Goal: Task Accomplishment & Management: Manage account settings

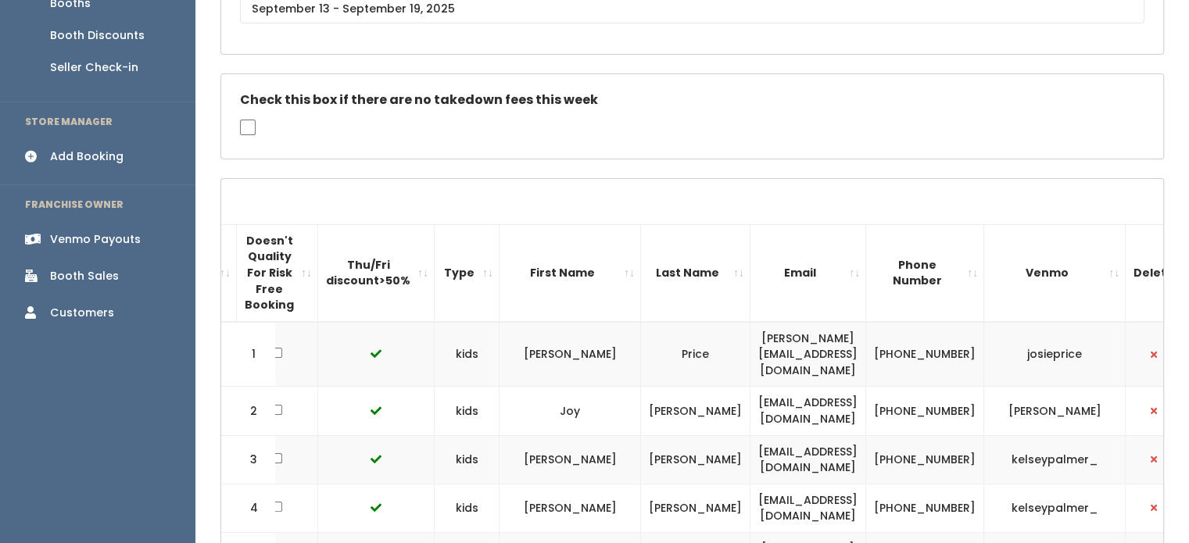
scroll to position [269, 0]
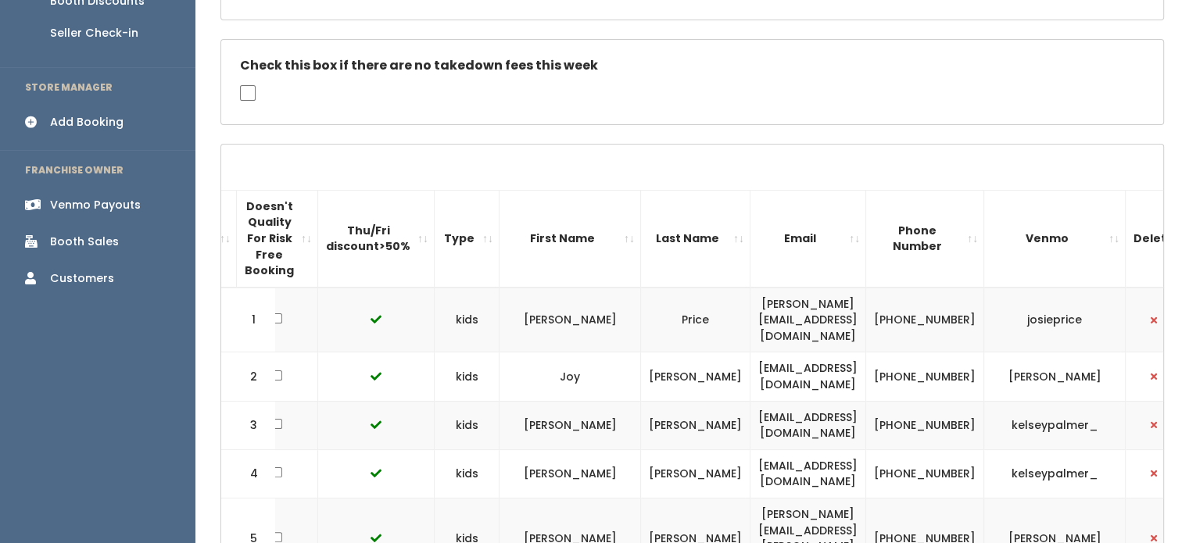
click at [111, 188] on link "Venmo Payouts" at bounding box center [97, 205] width 195 height 35
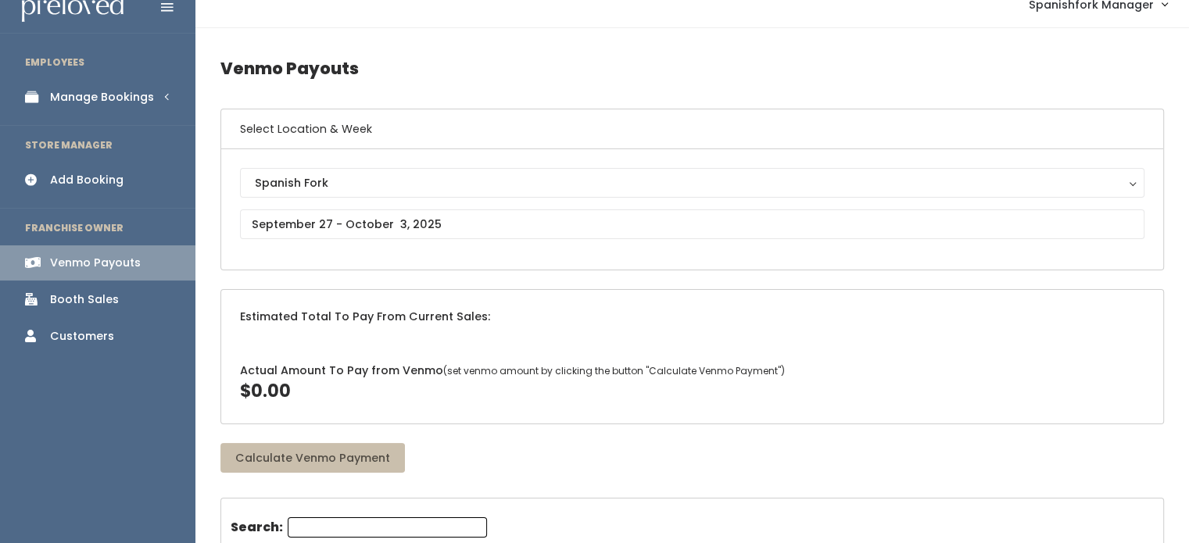
scroll to position [19, 0]
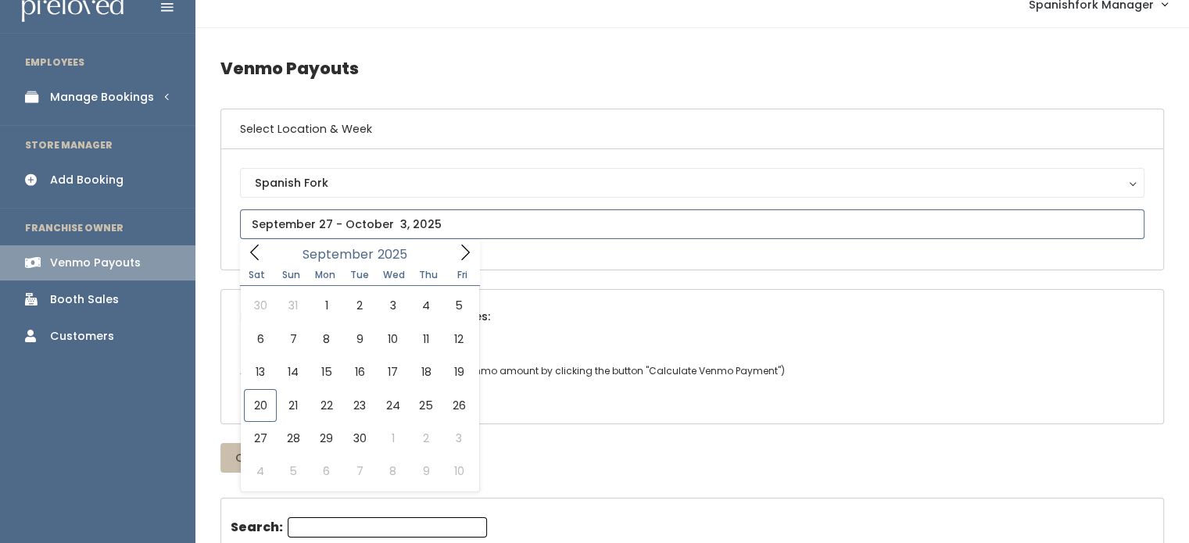
click at [507, 234] on input "text" at bounding box center [692, 225] width 904 height 30
type input "September 13 to September 19"
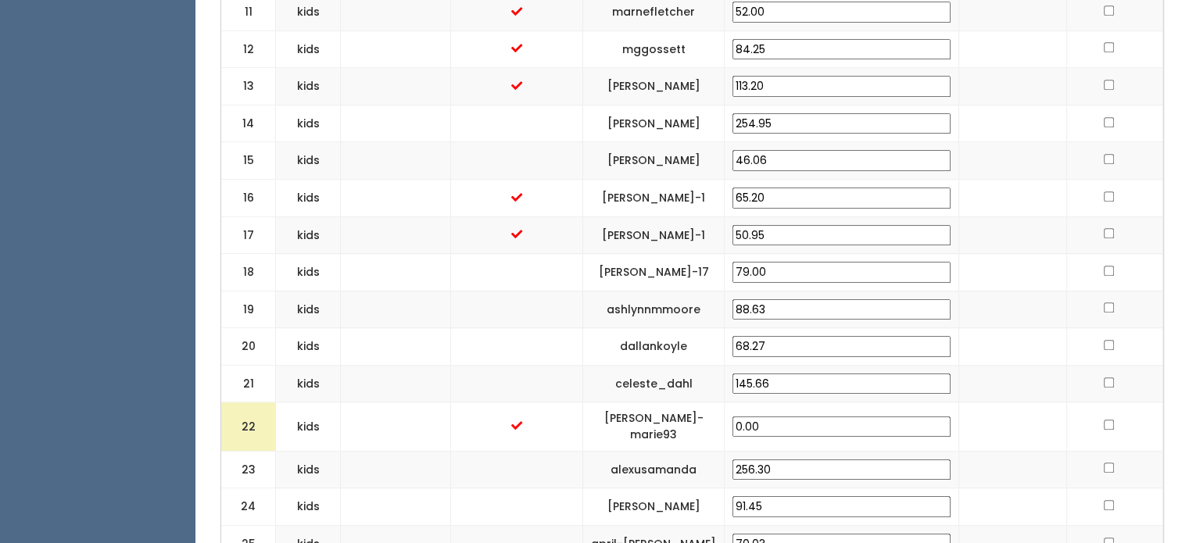
scroll to position [1044, 0]
click at [410, 378] on td at bounding box center [396, 383] width 110 height 38
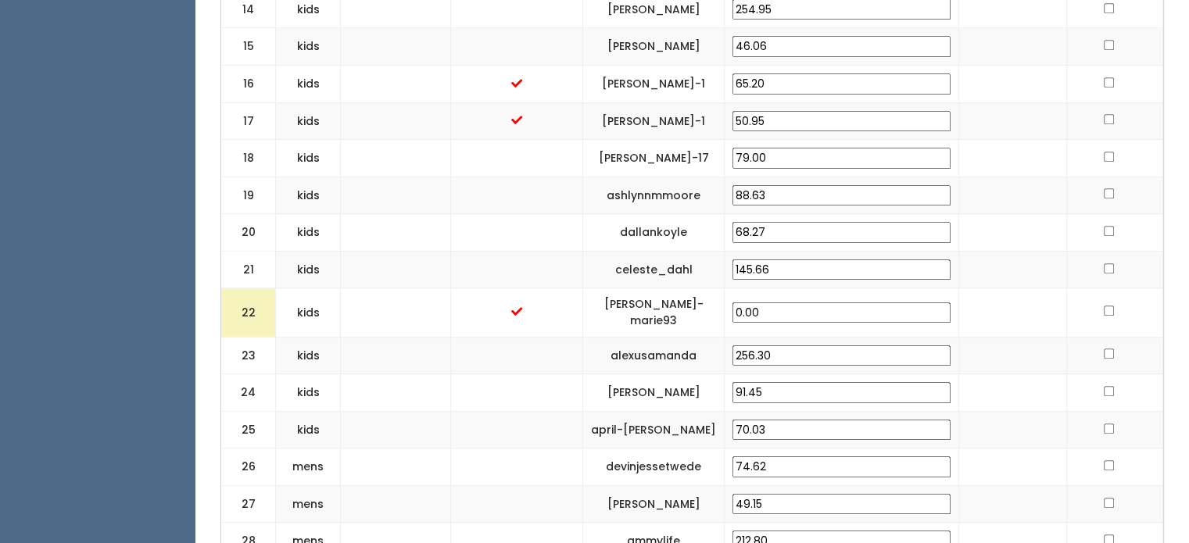
scroll to position [1157, 0]
click at [1106, 306] on input "checkbox" at bounding box center [1109, 311] width 10 height 10
checkbox input "false"
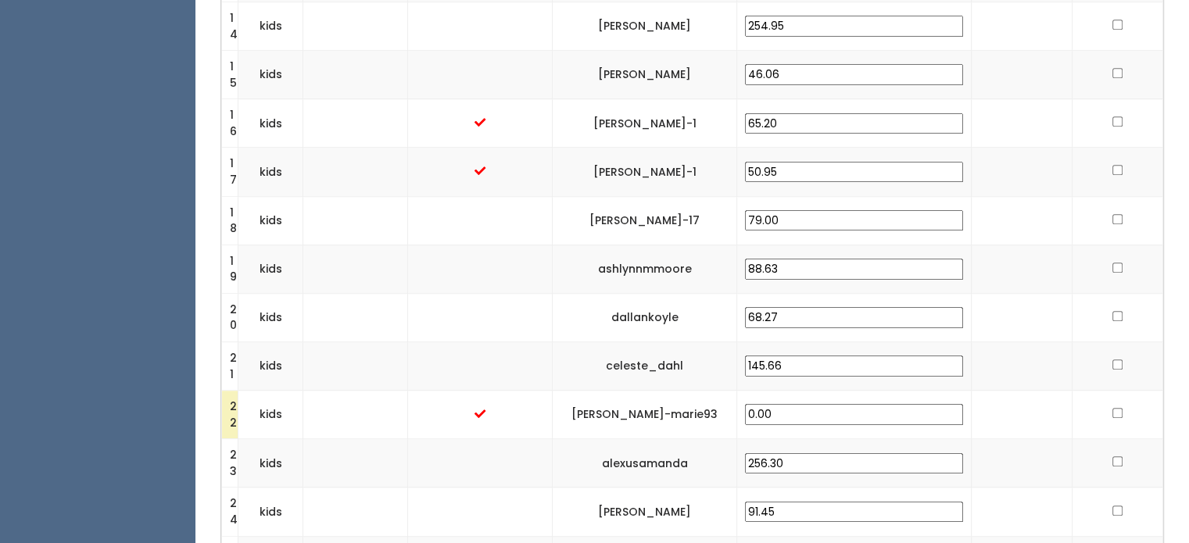
click at [1113, 408] on input "checkbox" at bounding box center [1117, 413] width 10 height 10
checkbox input "true"
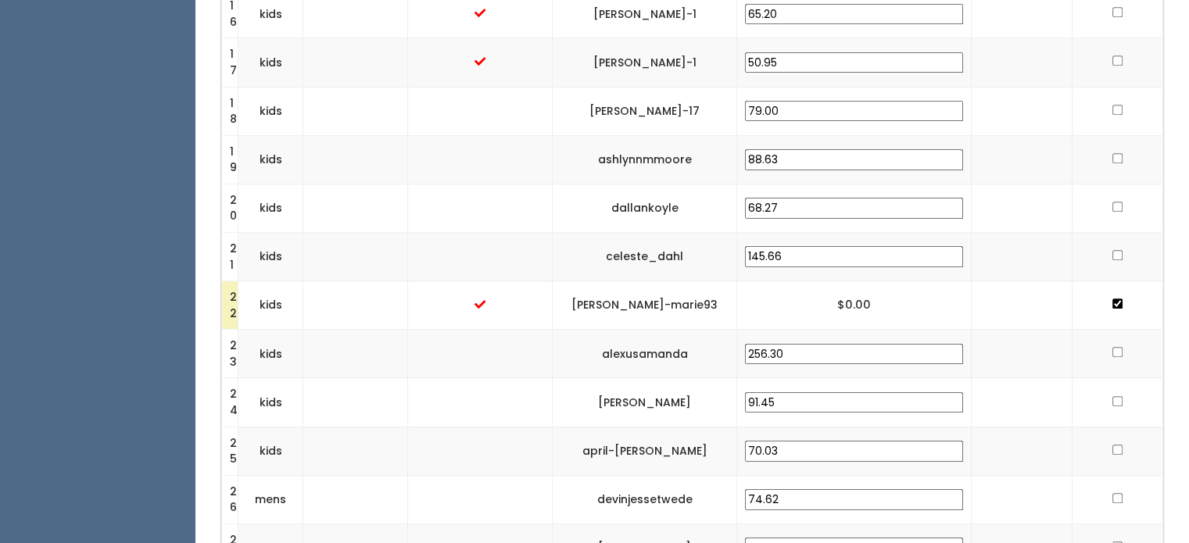
scroll to position [1276, 0]
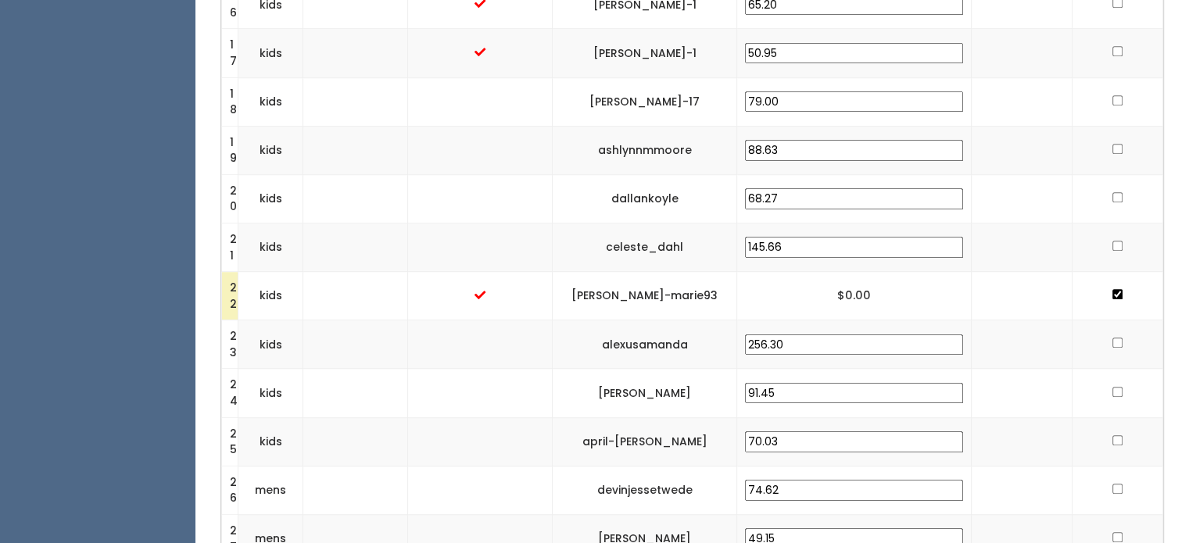
click at [1114, 289] on input "checkbox" at bounding box center [1117, 294] width 10 height 10
checkbox input "false"
click at [995, 272] on td at bounding box center [1022, 296] width 102 height 48
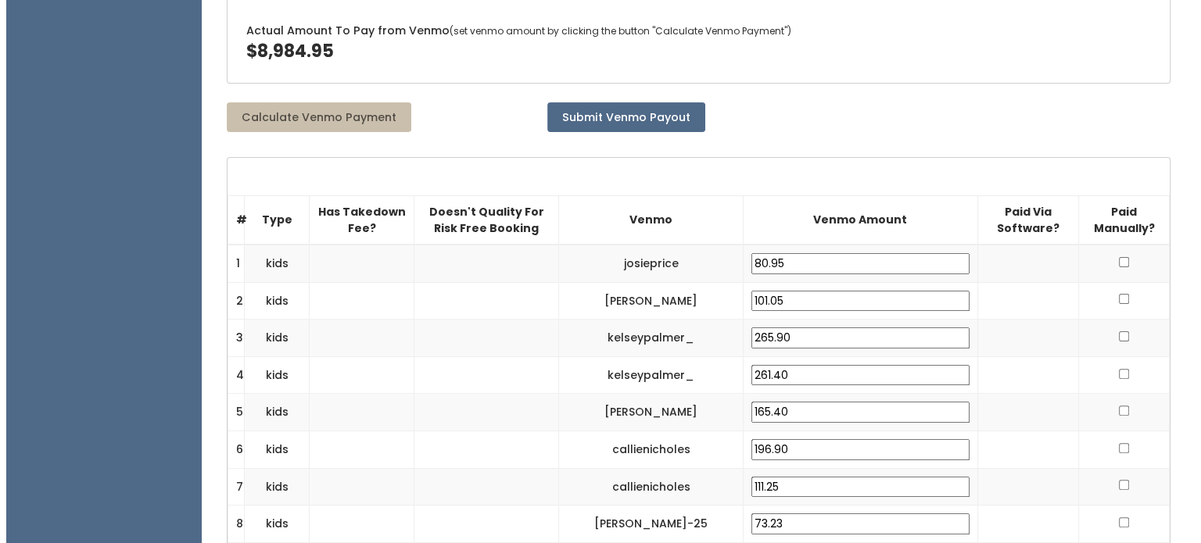
scroll to position [384, 0]
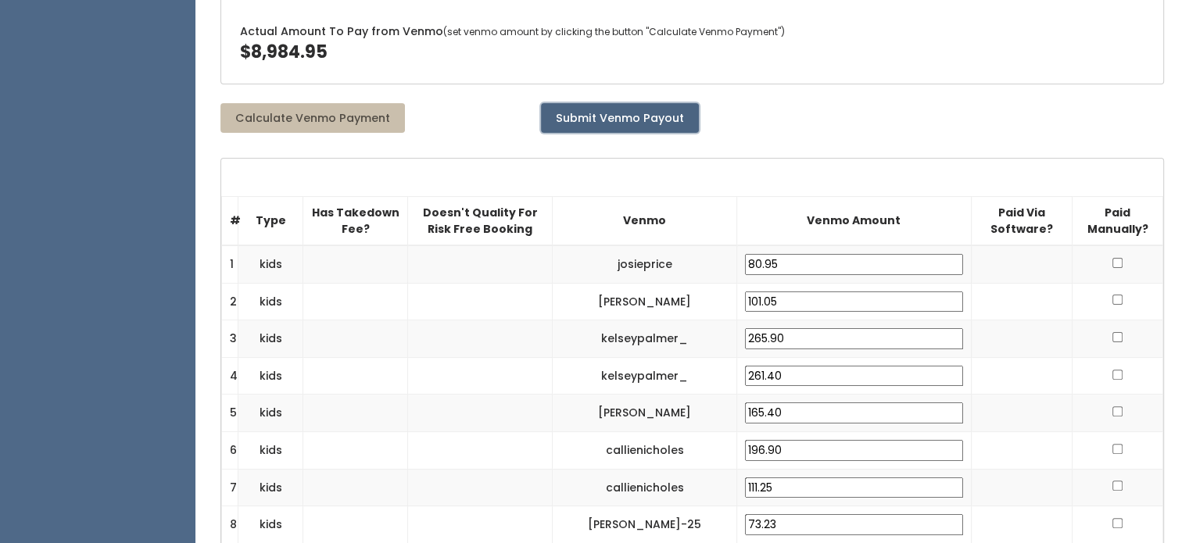
click at [659, 116] on button "Submit Venmo Payout" at bounding box center [620, 118] width 158 height 30
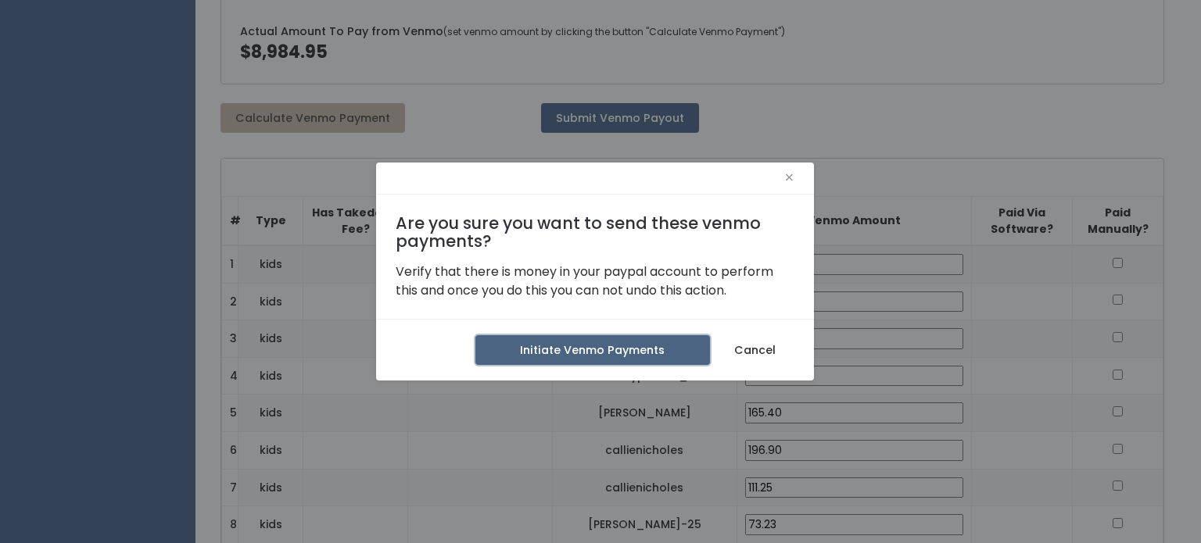
click at [591, 350] on button "Initiate Venmo Payments" at bounding box center [592, 350] width 235 height 30
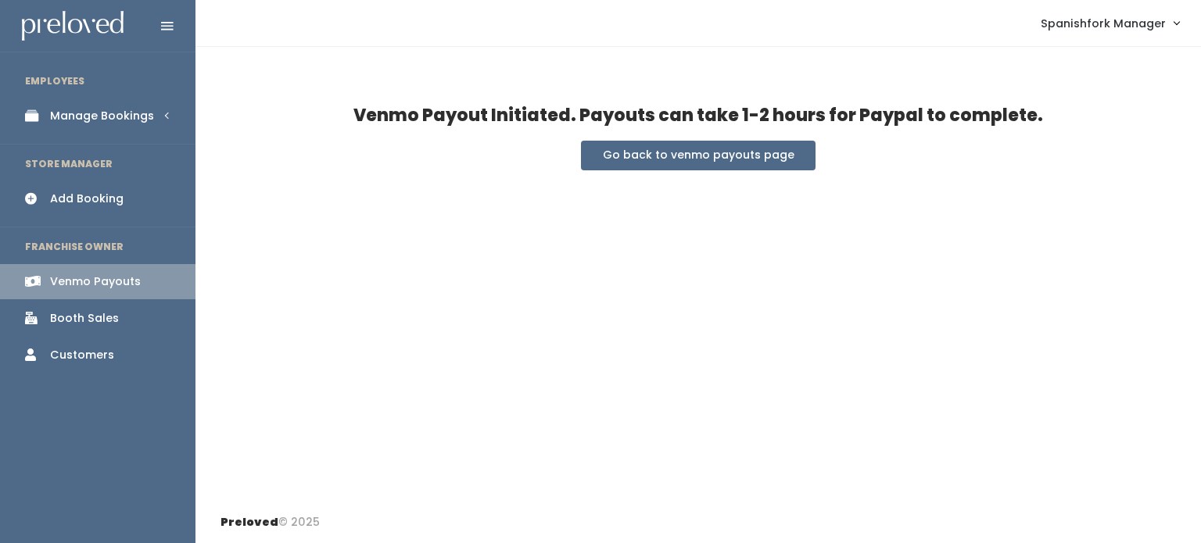
click at [591, 350] on div "Venmo Payout Initiated. Payouts can take 1-2 hours for Paypal to complete. Go b…" at bounding box center [697, 274] width 1005 height 455
click at [134, 123] on div "Manage Bookings" at bounding box center [102, 116] width 104 height 16
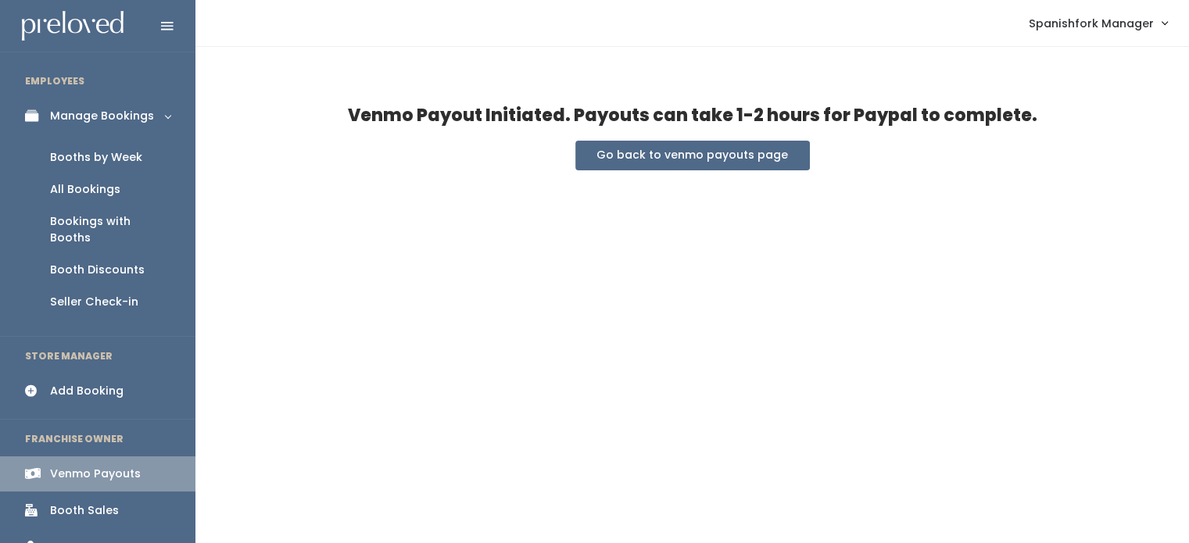
click at [122, 154] on div "Booths by Week" at bounding box center [96, 157] width 92 height 16
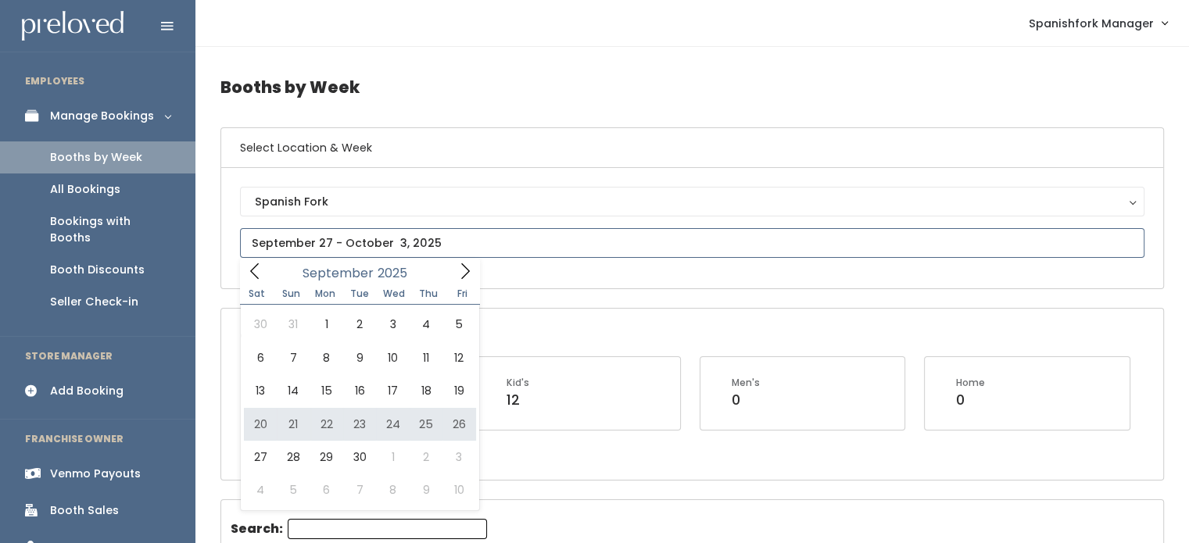
type input "September 20 to September 26"
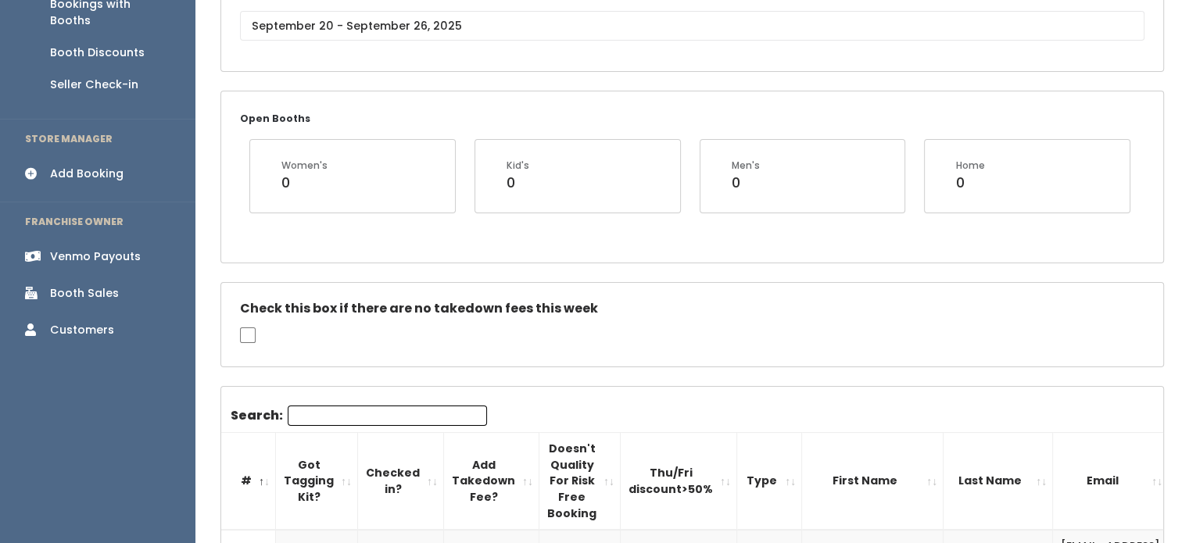
scroll to position [218, 0]
click at [100, 248] on div "Venmo Payouts" at bounding box center [95, 256] width 91 height 16
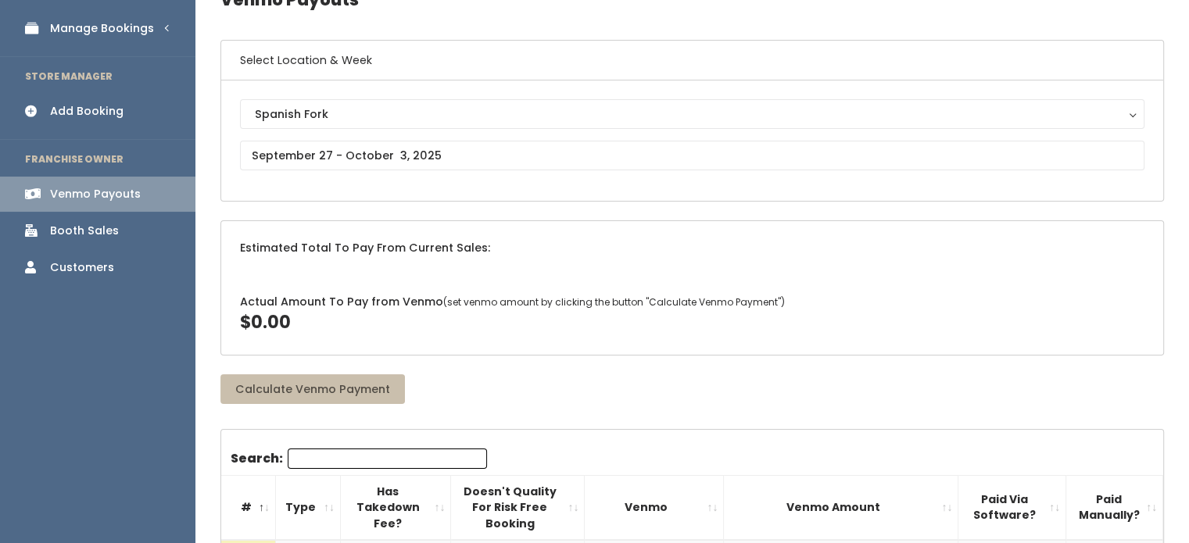
scroll to position [84, 0]
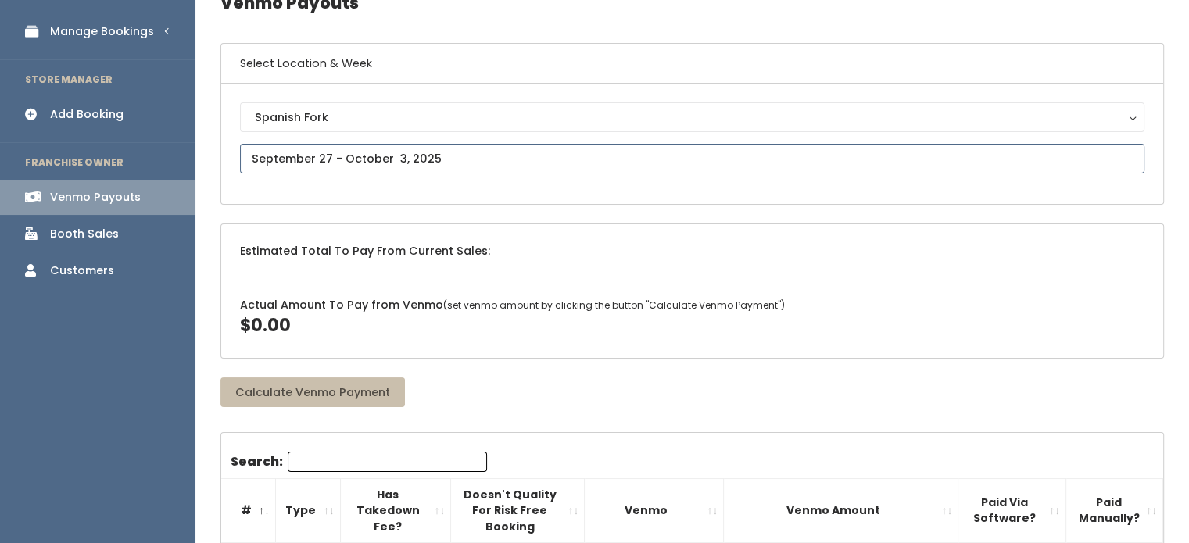
click at [472, 148] on input "text" at bounding box center [692, 159] width 904 height 30
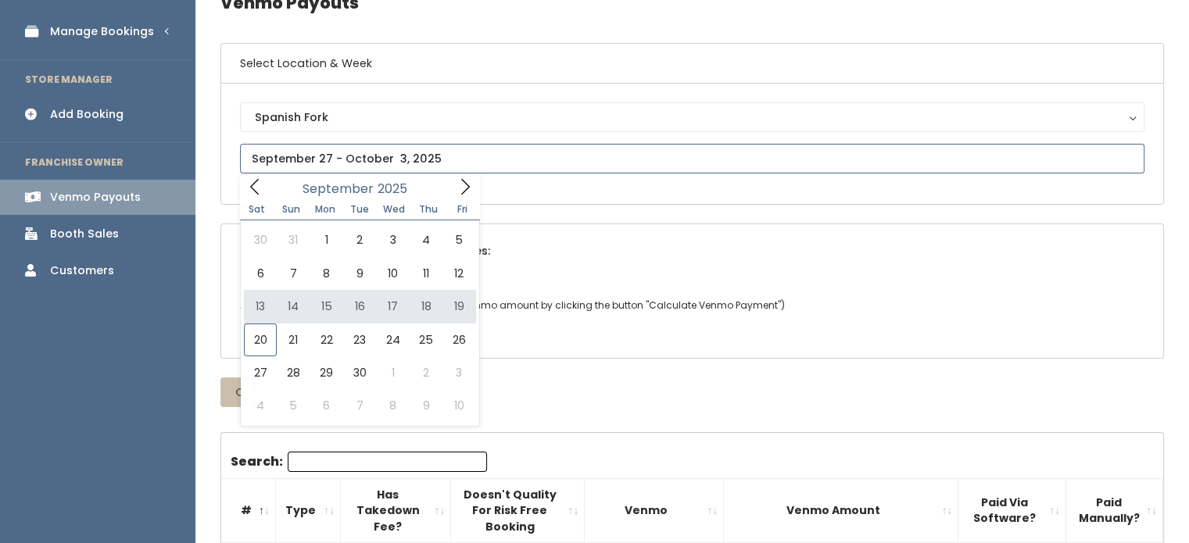
type input "September 13 to September 19"
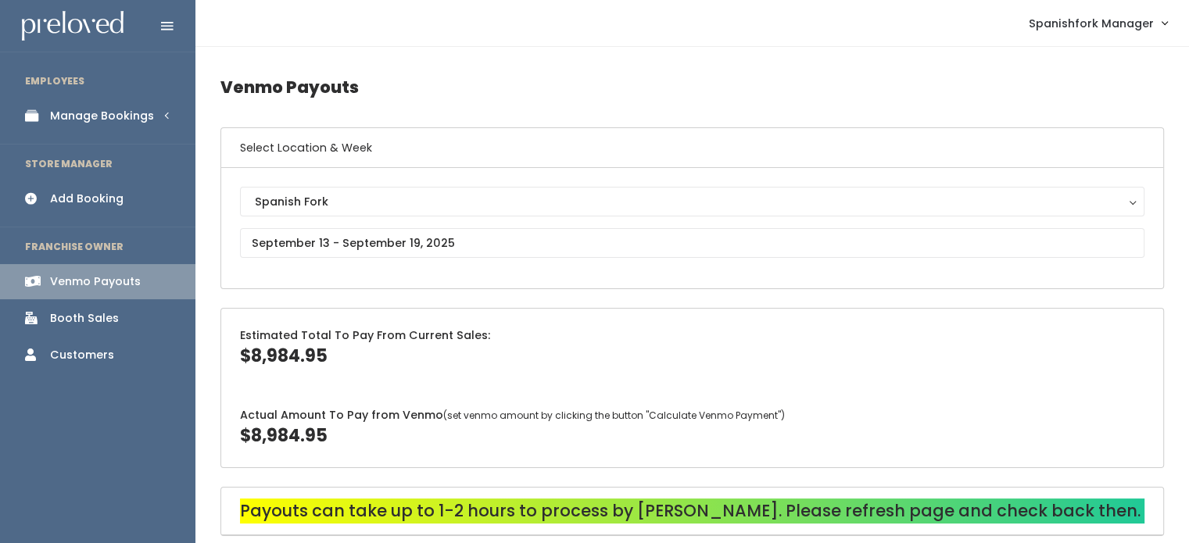
click at [96, 118] on div "Manage Bookings" at bounding box center [102, 116] width 104 height 16
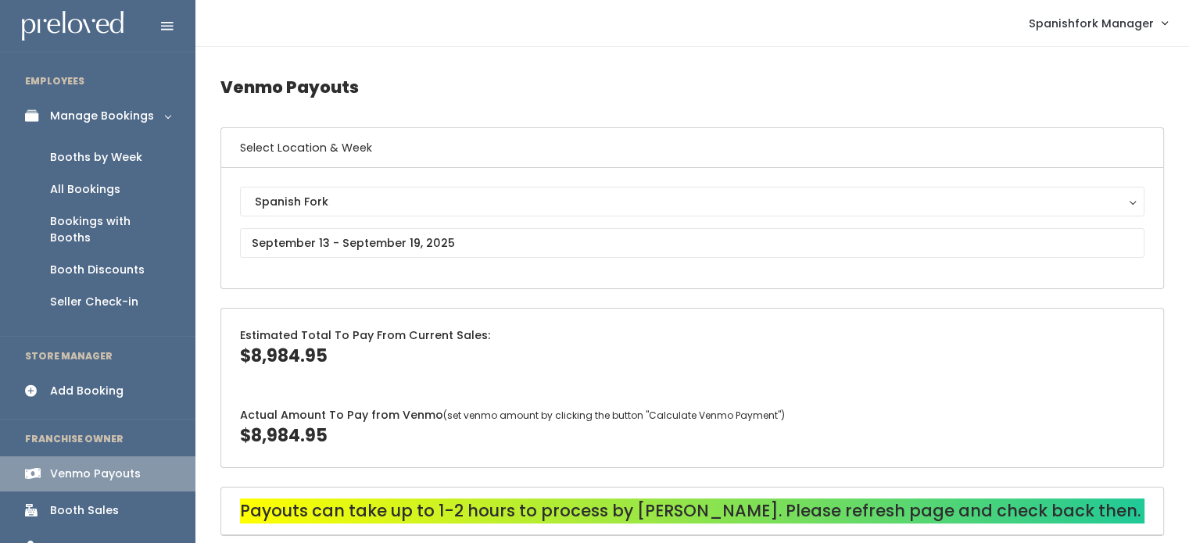
click at [92, 156] on div "Booths by Week" at bounding box center [96, 157] width 92 height 16
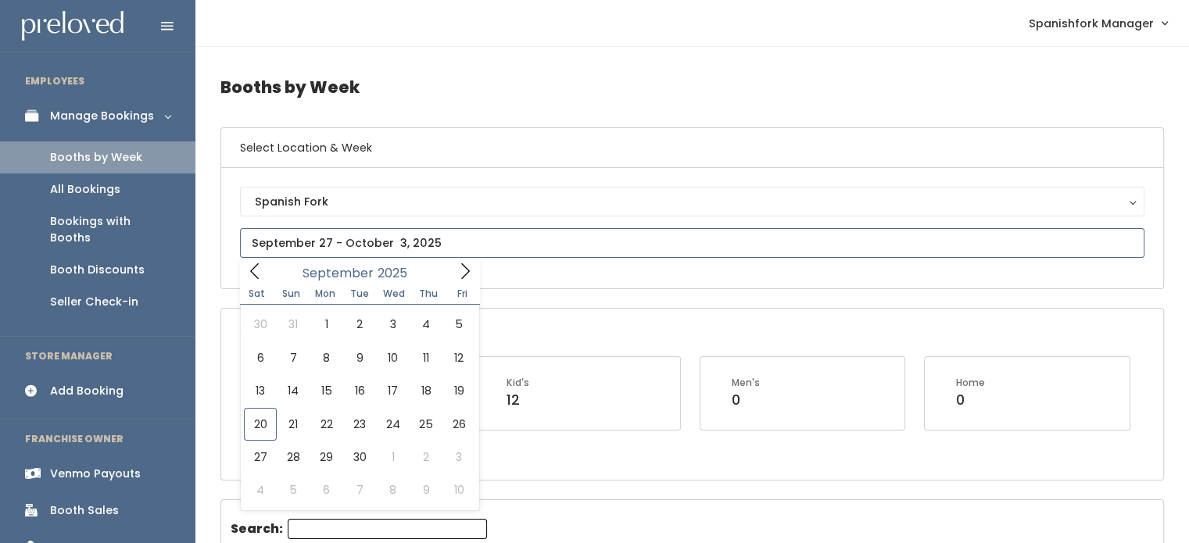
click at [406, 251] on input "text" at bounding box center [692, 243] width 904 height 30
type input "[DATE] to [DATE]"
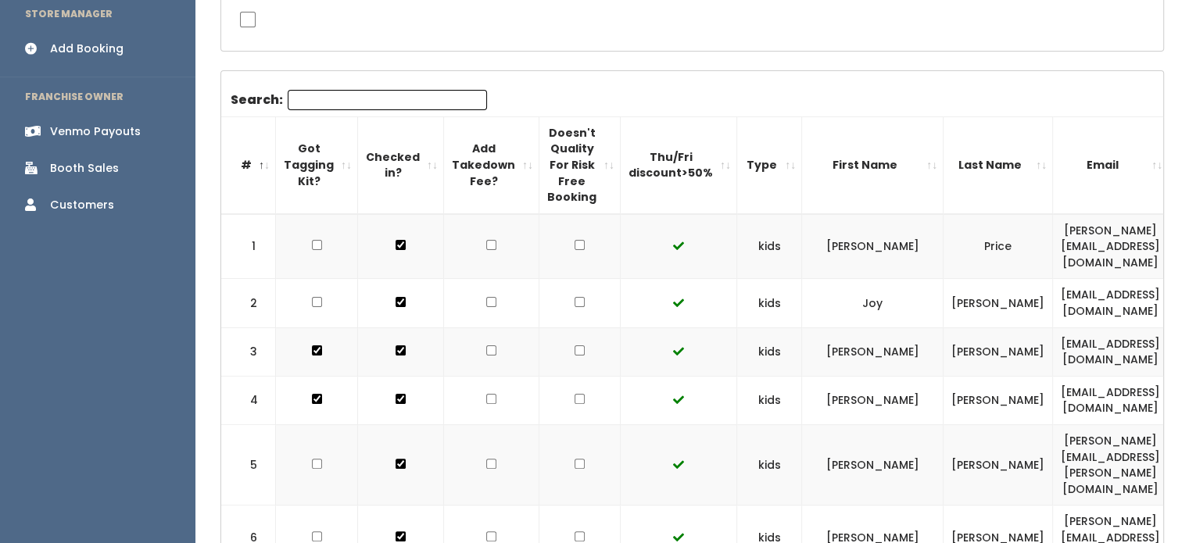
drag, startPoint x: 235, startPoint y: 124, endPoint x: 868, endPoint y: 324, distance: 663.9
drag, startPoint x: 224, startPoint y: 116, endPoint x: 579, endPoint y: 349, distance: 424.1
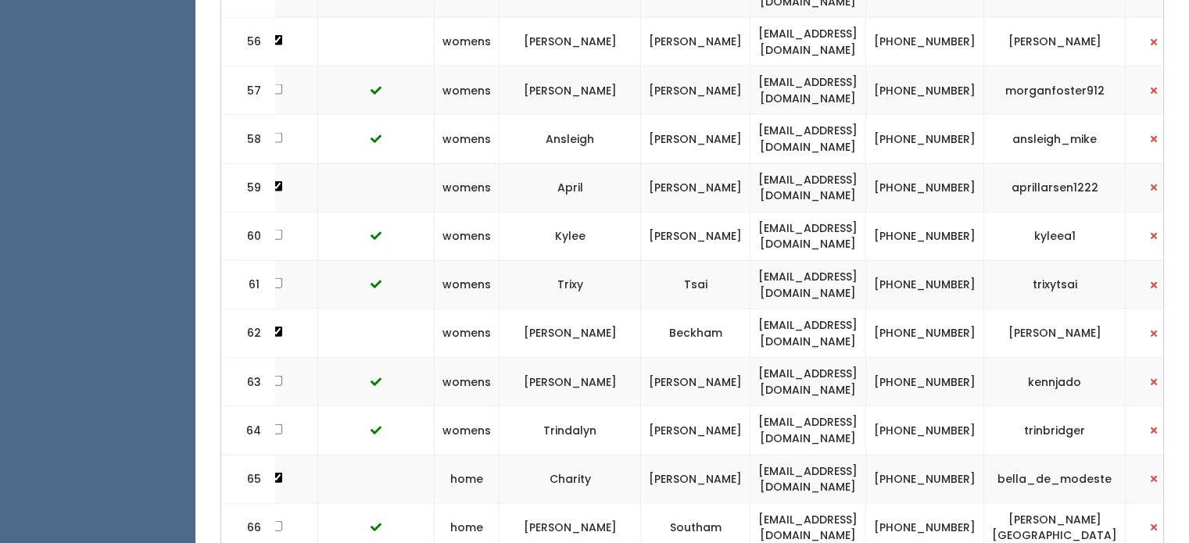
scroll to position [3773, 0]
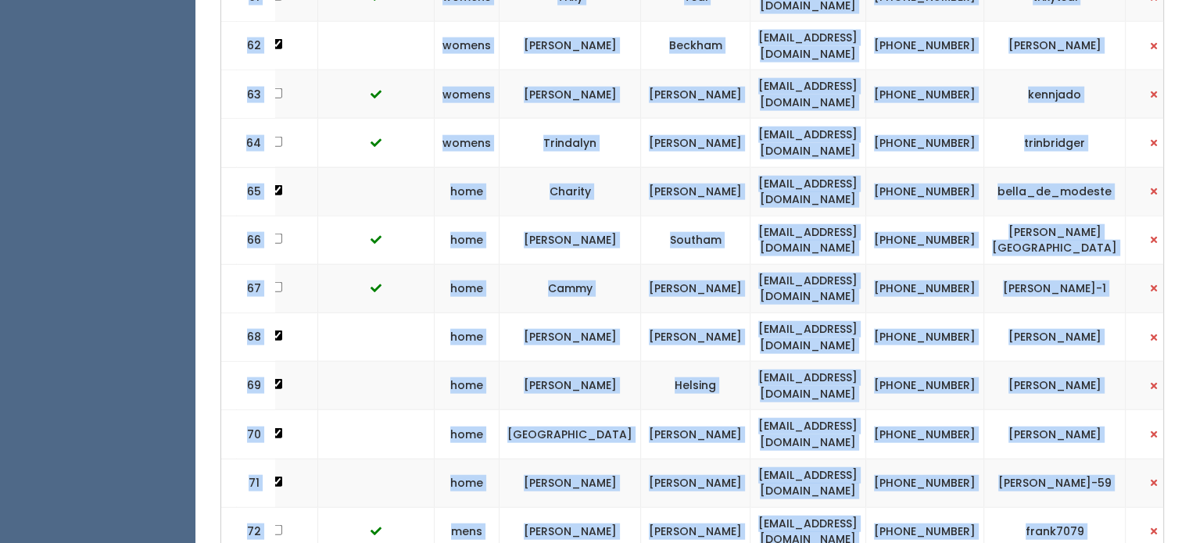
drag, startPoint x: 231, startPoint y: 71, endPoint x: 1190, endPoint y: 576, distance: 1083.4
copy div "# Got Tagging Kit? Checked in? Add Takedown Fee? Doesn't Quality For Risk Free …"
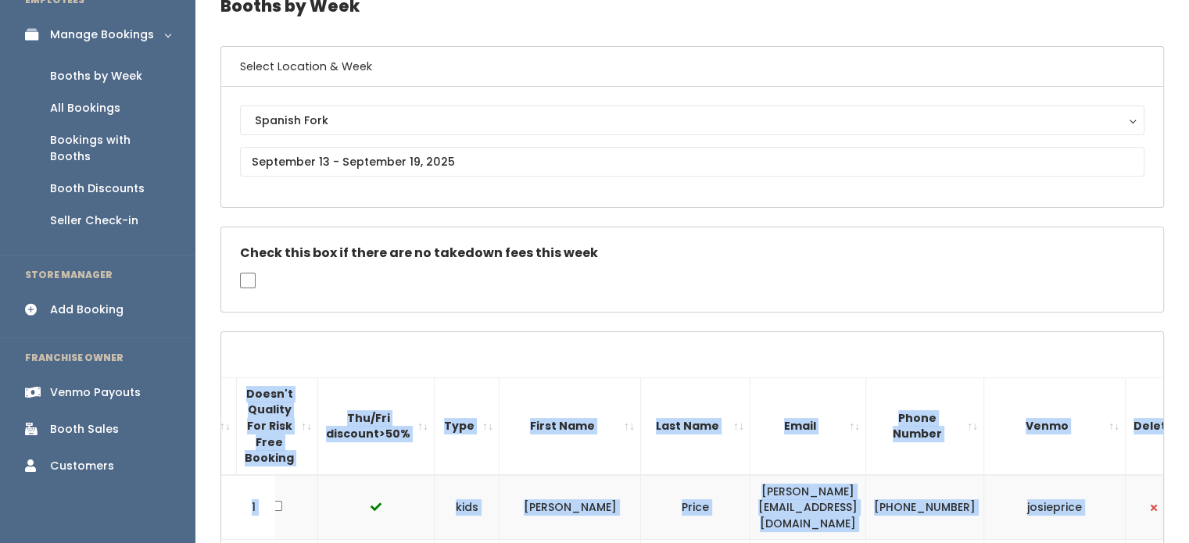
scroll to position [0, 0]
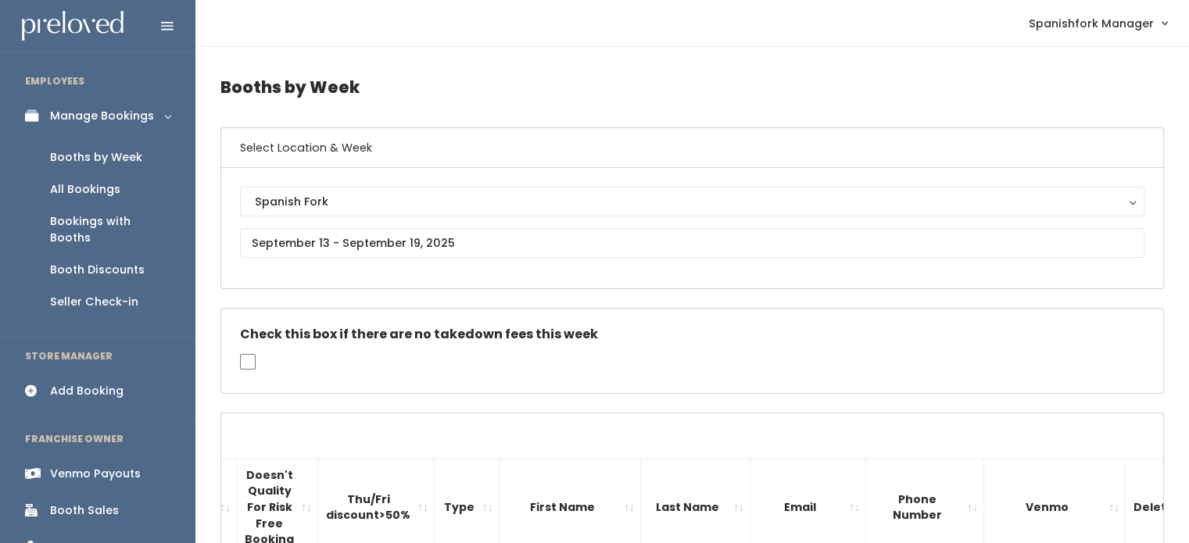
click at [480, 281] on div "Spanish Fork Spanish Fork" at bounding box center [692, 228] width 942 height 120
click at [125, 152] on div "Booths by Week" at bounding box center [96, 157] width 92 height 16
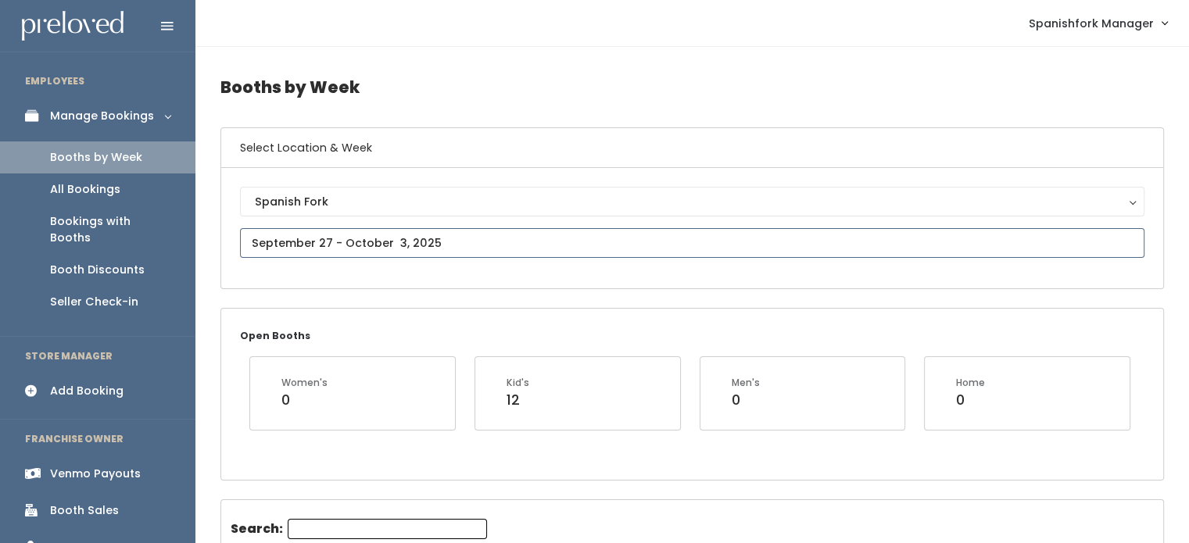
click at [464, 241] on input "text" at bounding box center [692, 243] width 904 height 30
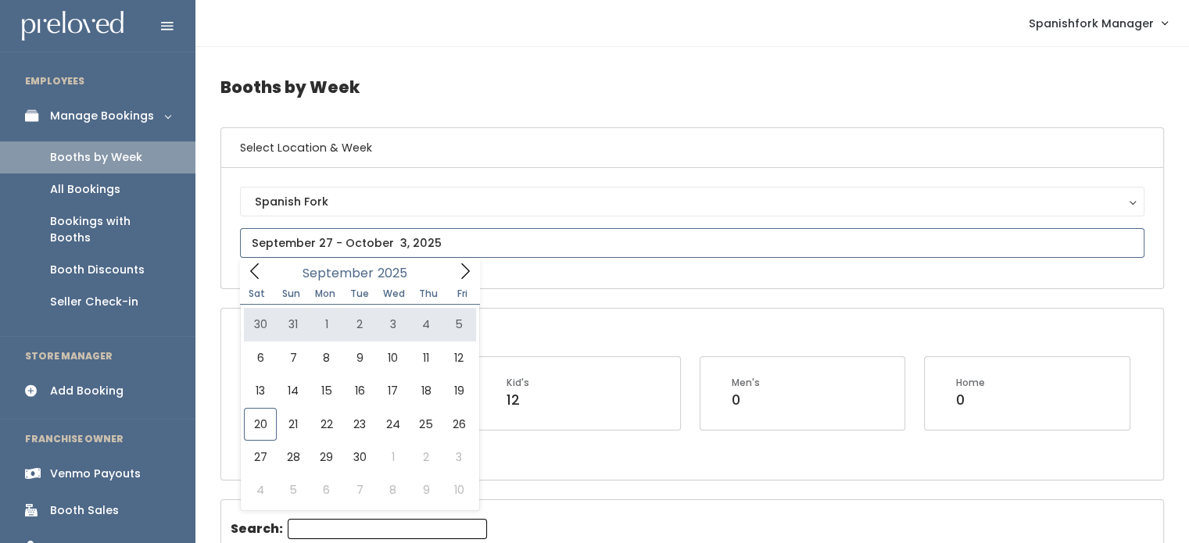
click at [460, 268] on icon at bounding box center [465, 271] width 17 height 17
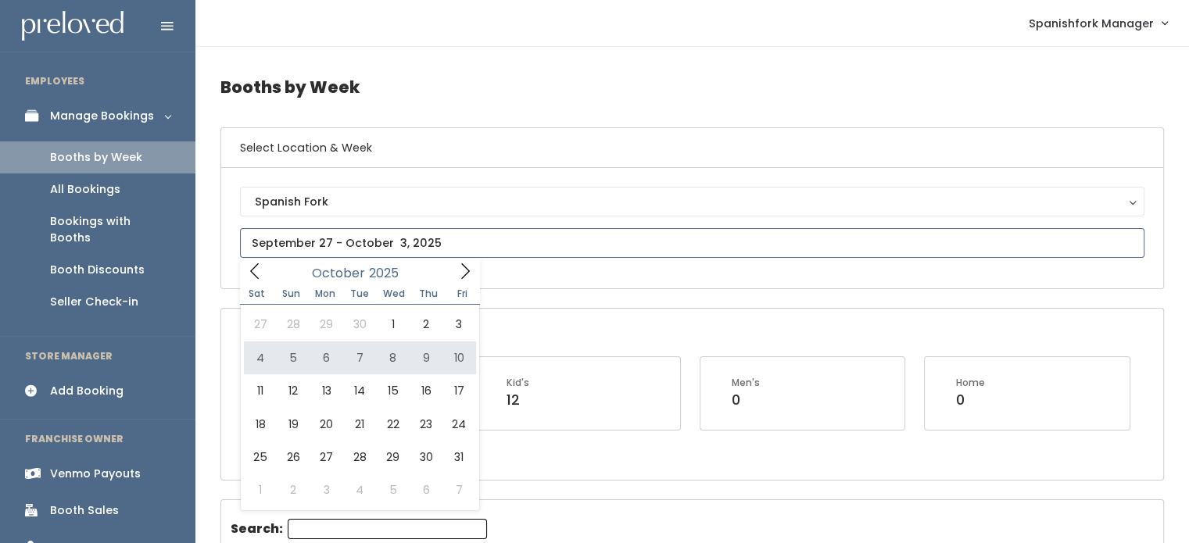
type input "[DATE] to [DATE]"
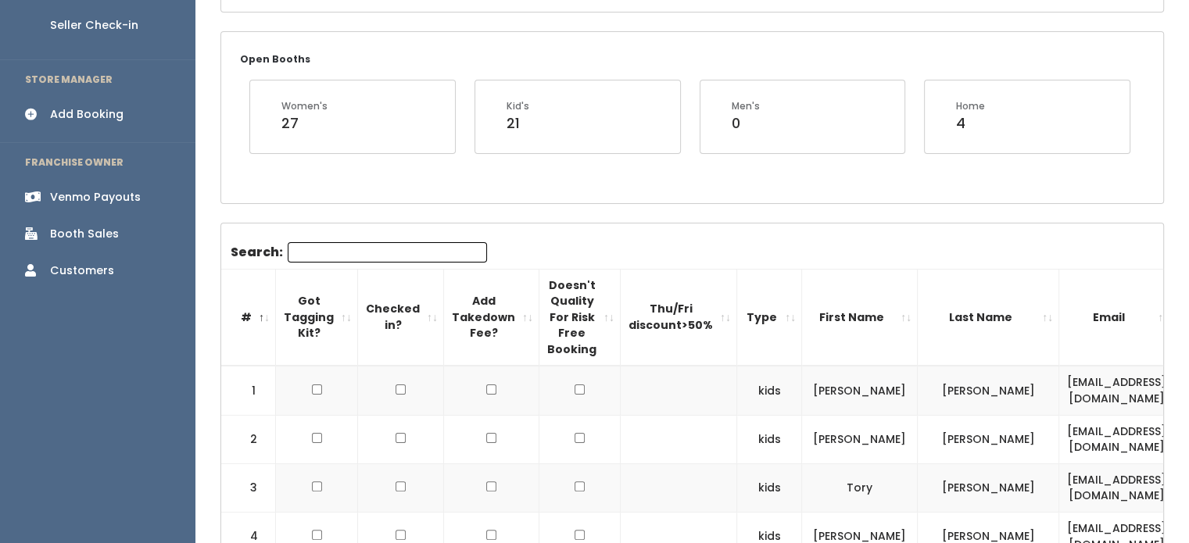
scroll to position [263, 0]
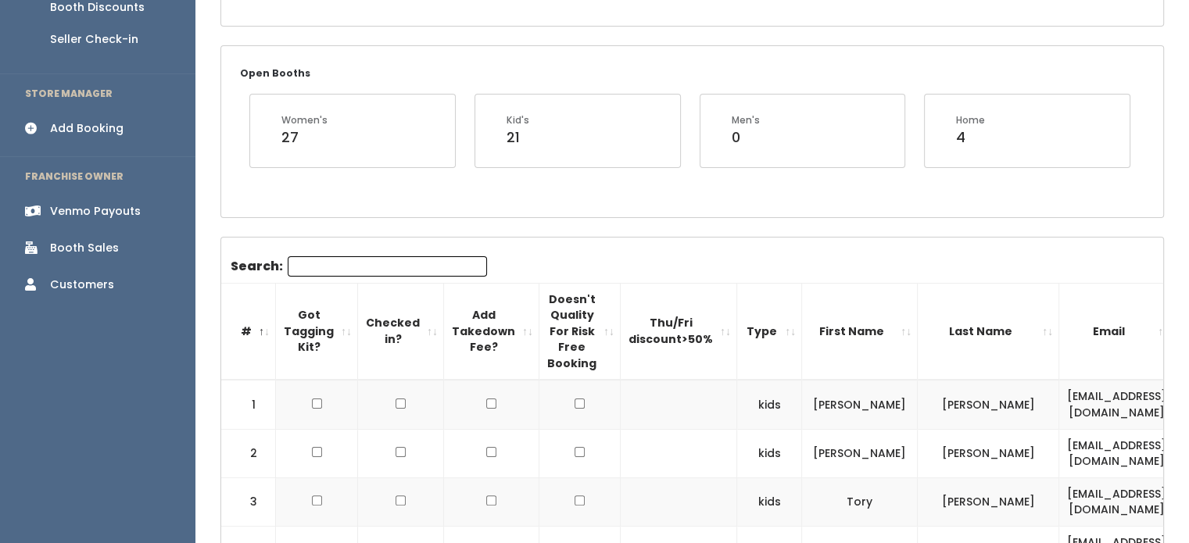
click at [737, 334] on th "Type" at bounding box center [769, 331] width 65 height 97
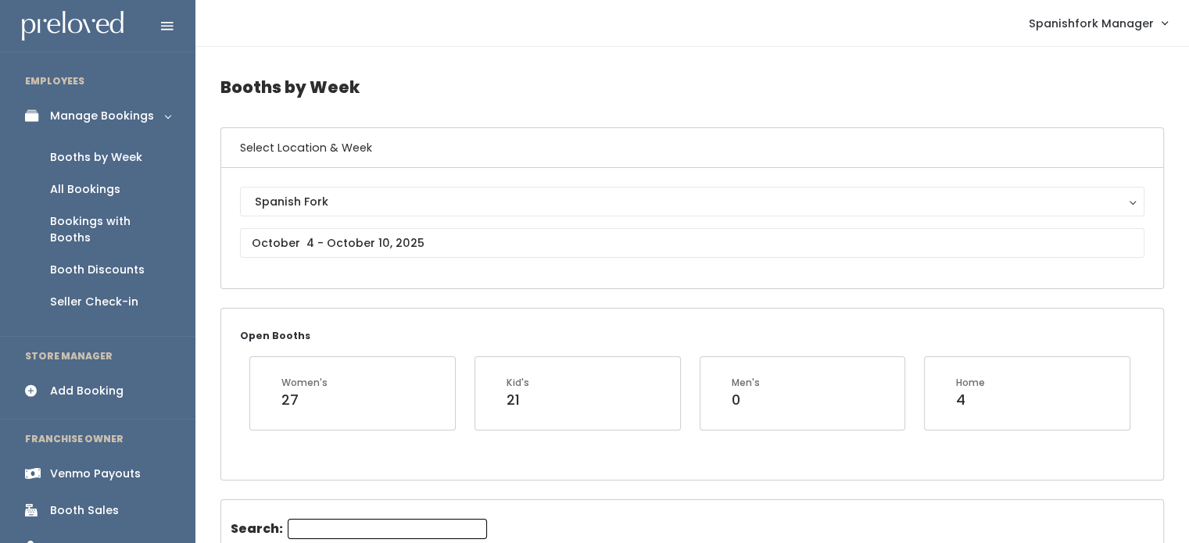
scroll to position [2, 0]
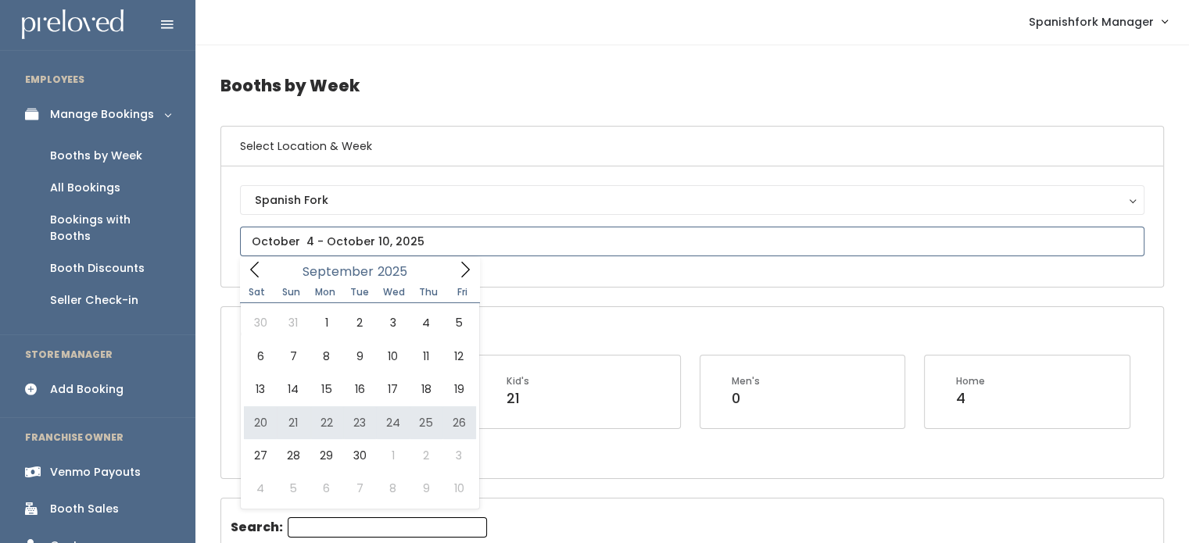
type input "September 20 to September 26"
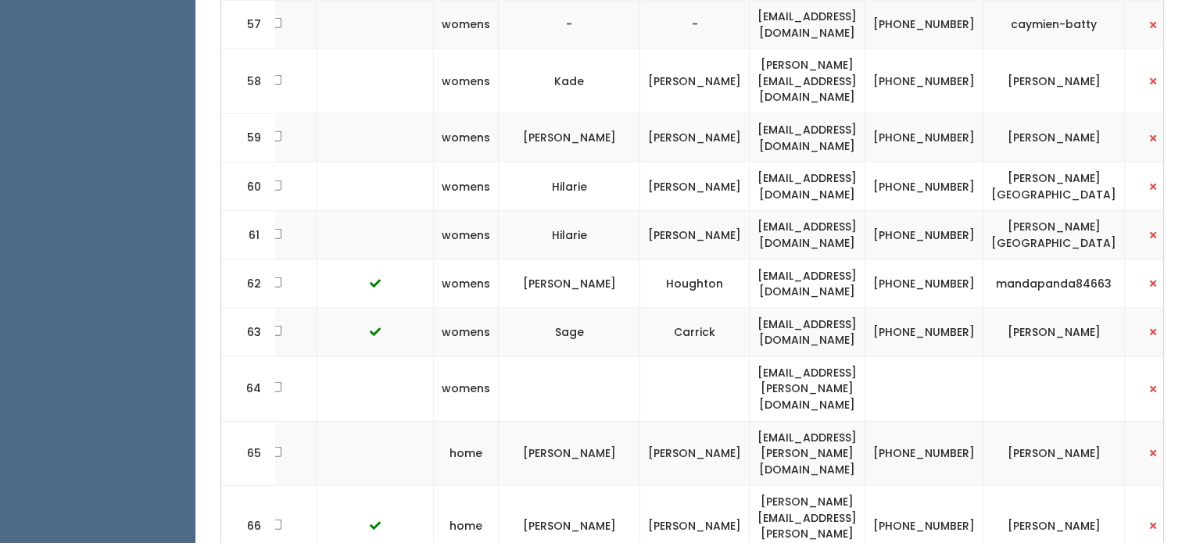
scroll to position [0, 361]
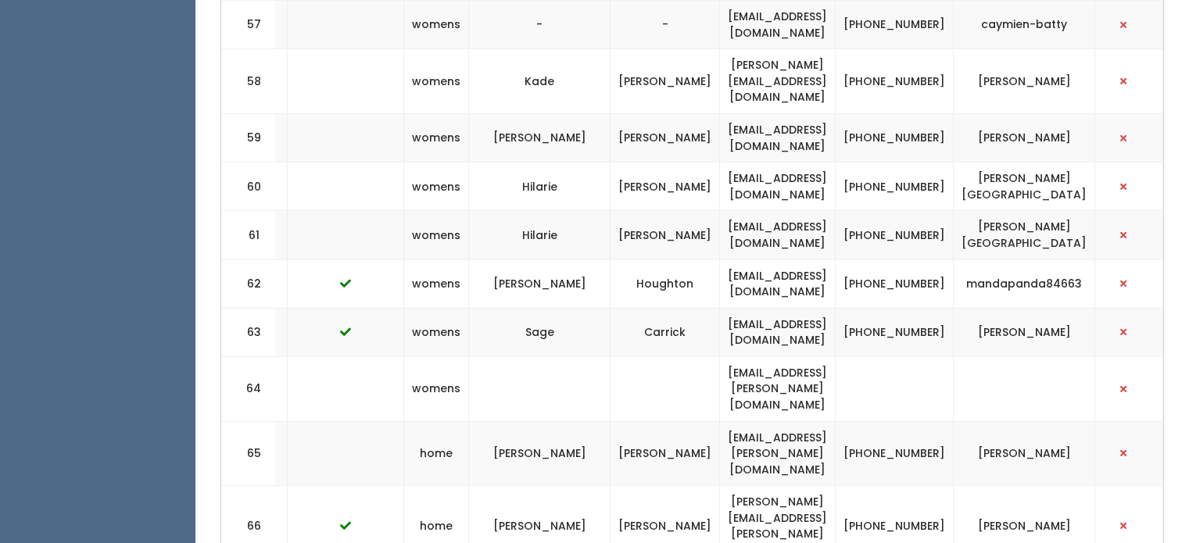
drag, startPoint x: 729, startPoint y: 344, endPoint x: 851, endPoint y: 346, distance: 121.2
copy td "pipeyjae@gmail.com"
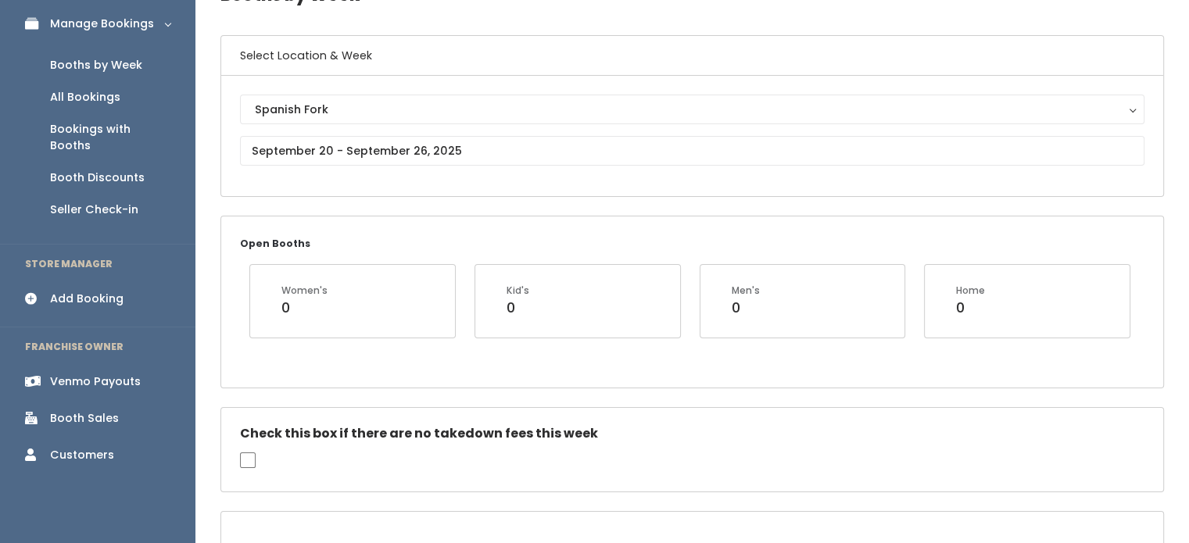
scroll to position [0, 0]
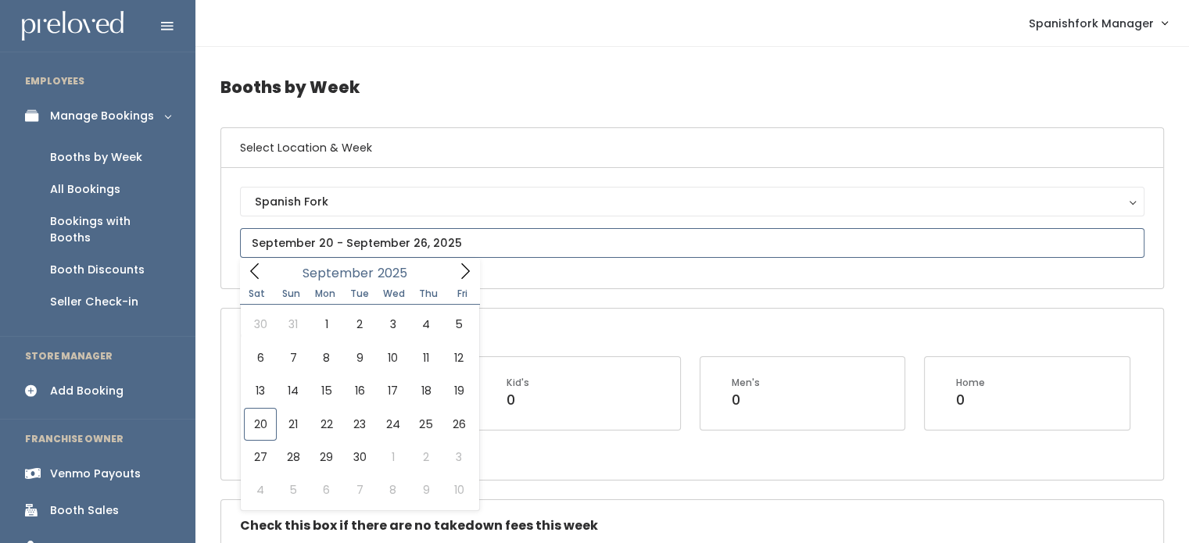
click at [502, 254] on input "text" at bounding box center [692, 243] width 904 height 30
type input "September 13 to September 19"
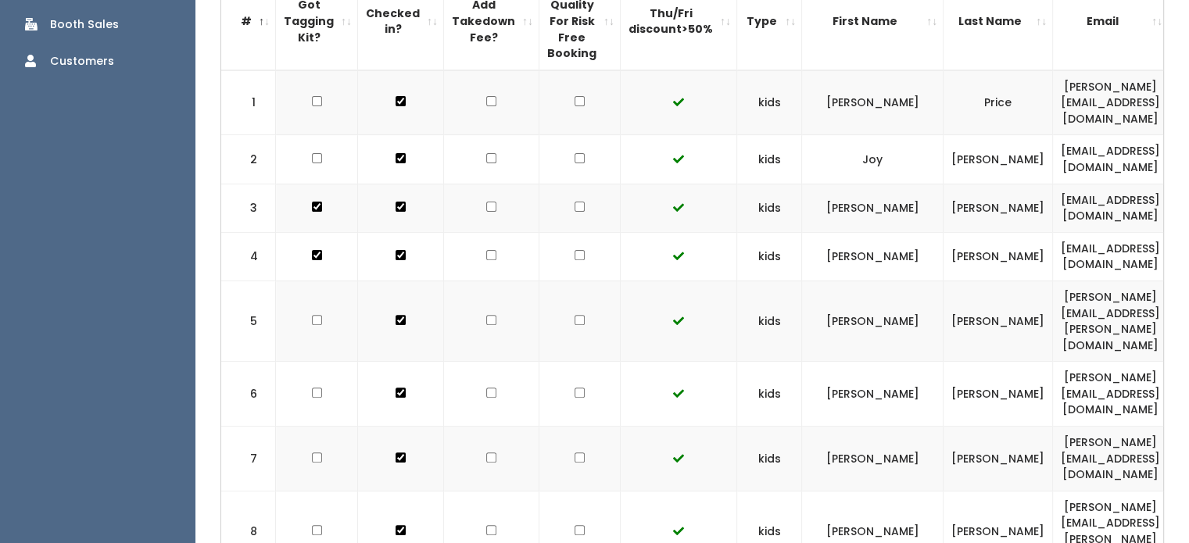
scroll to position [485, 0]
click at [486, 203] on input "checkbox" at bounding box center [491, 208] width 10 height 10
checkbox input "true"
click at [486, 252] on input "checkbox" at bounding box center [491, 257] width 10 height 10
checkbox input "true"
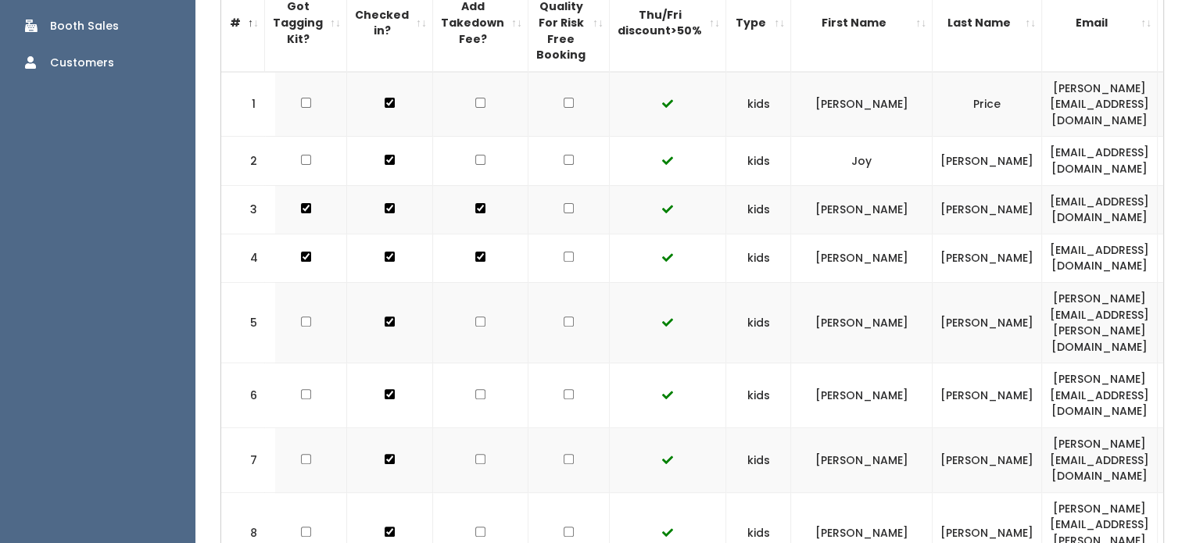
scroll to position [0, 0]
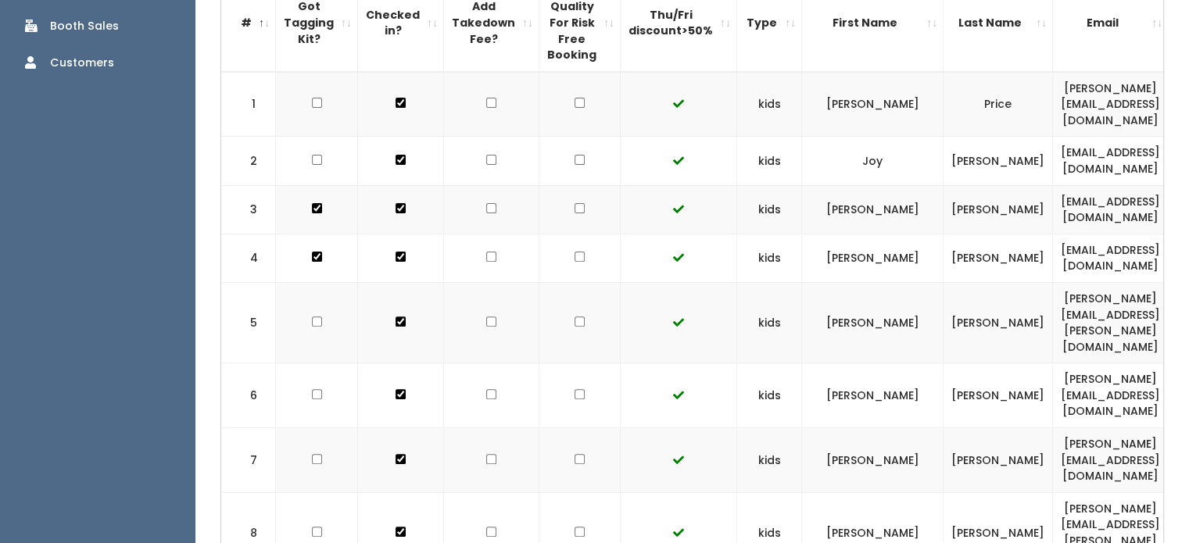
click at [490, 187] on td at bounding box center [491, 209] width 95 height 48
click at [486, 252] on input "checkbox" at bounding box center [491, 257] width 10 height 10
checkbox input "true"
click at [486, 203] on input "checkbox" at bounding box center [491, 208] width 10 height 10
checkbox input "true"
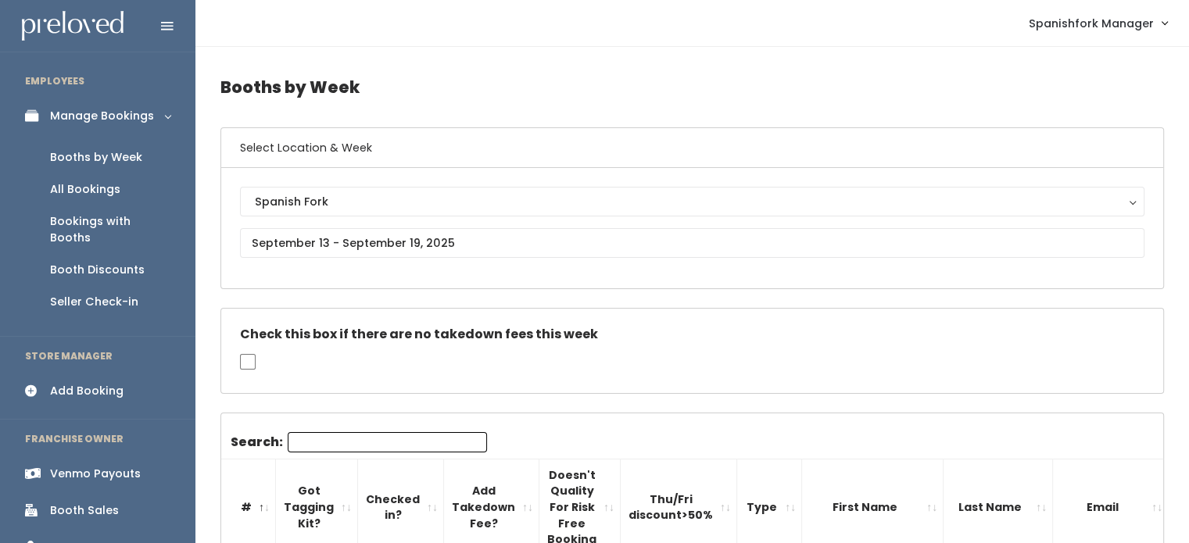
click at [90, 142] on link "Booths by Week" at bounding box center [97, 157] width 195 height 32
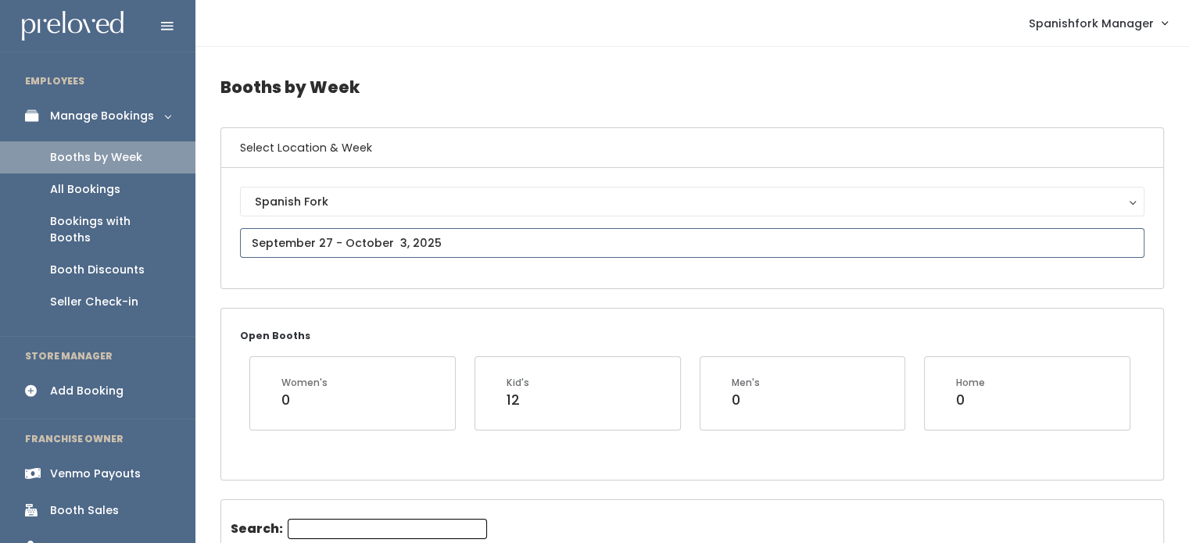
click at [450, 235] on input "text" at bounding box center [692, 243] width 904 height 30
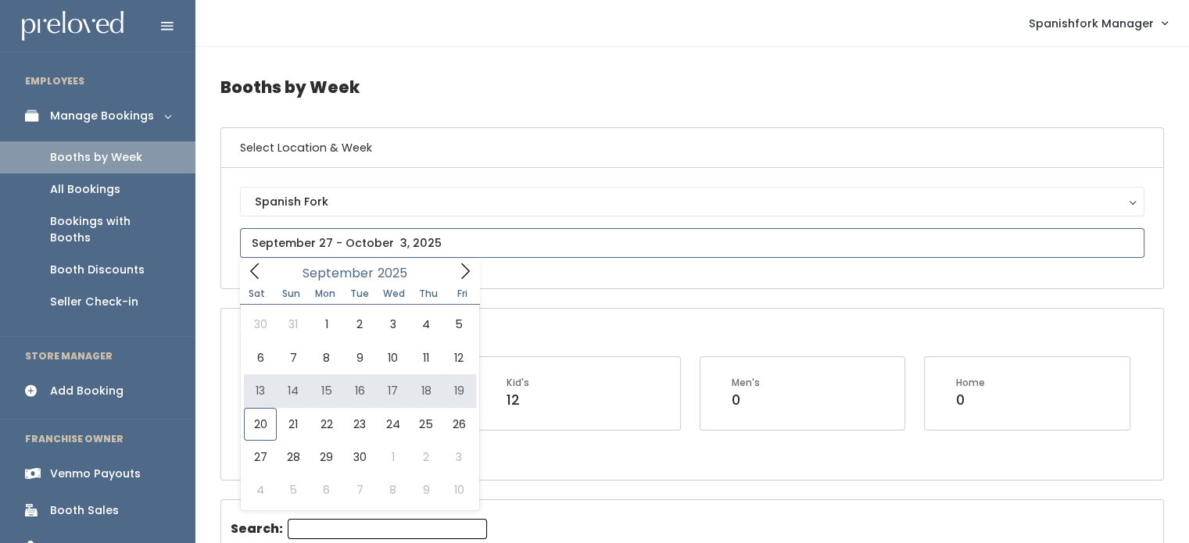
type input "[DATE] to [DATE]"
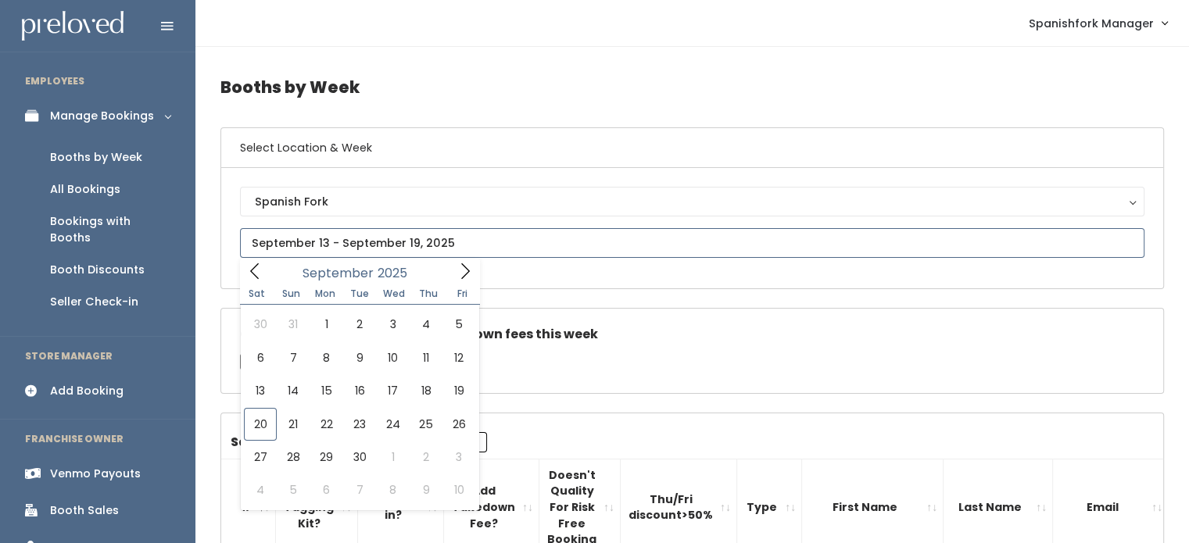
click at [412, 238] on input "text" at bounding box center [692, 243] width 904 height 30
type input "September 20 to September 26"
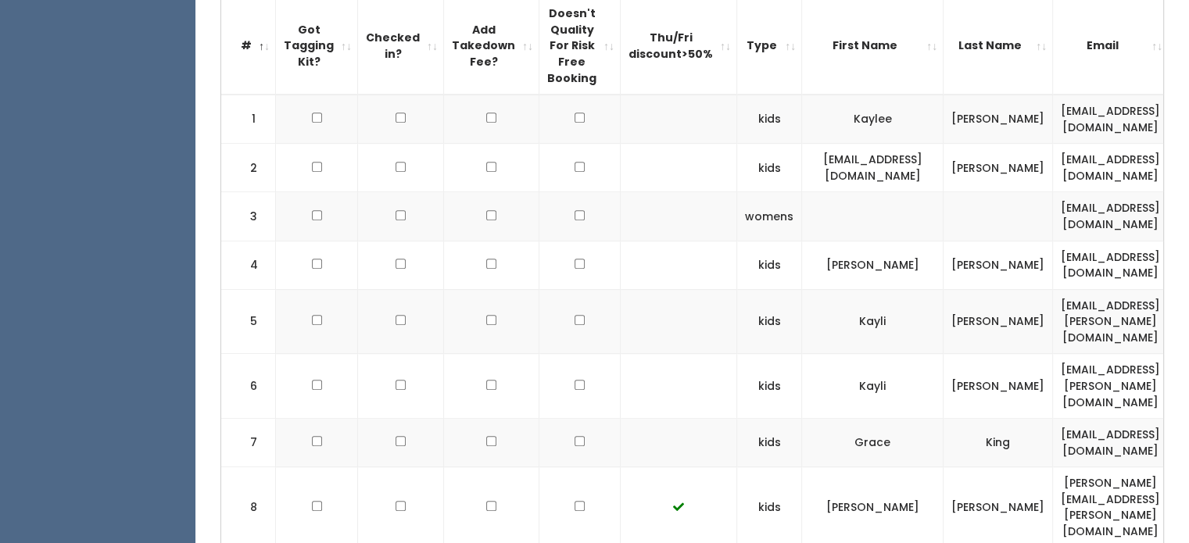
click at [737, 37] on th "Type" at bounding box center [769, 46] width 65 height 97
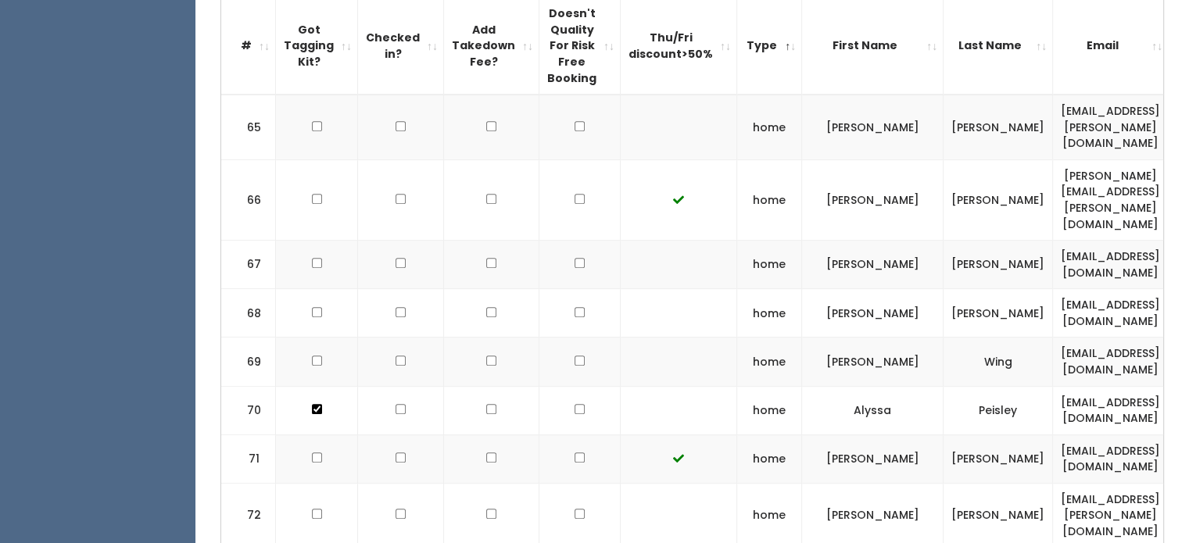
click at [737, 37] on th "Type" at bounding box center [769, 46] width 65 height 97
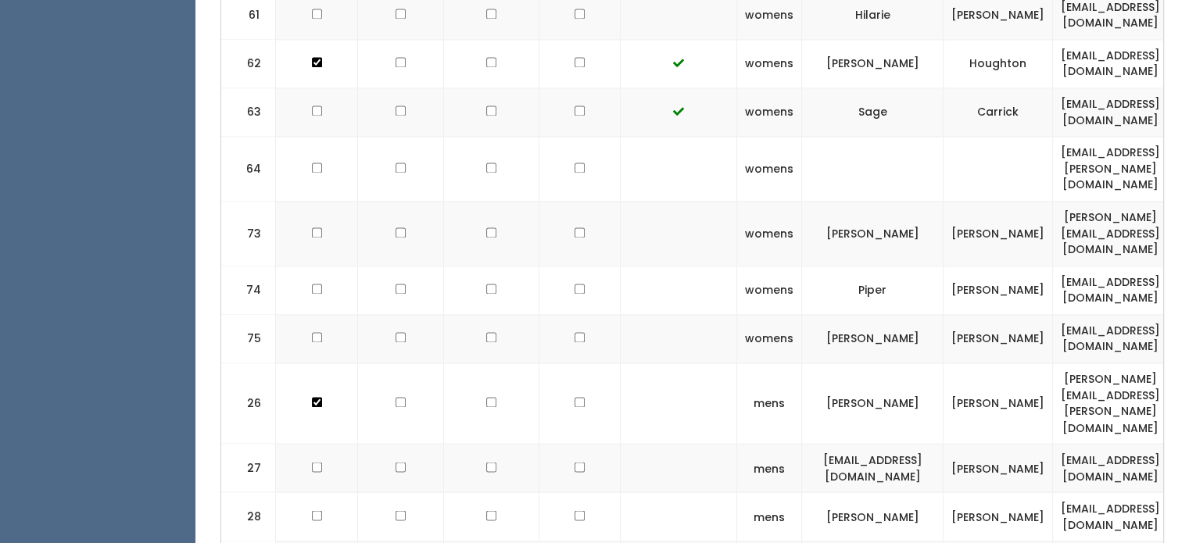
scroll to position [2123, 0]
